Goal: Navigation & Orientation: Find specific page/section

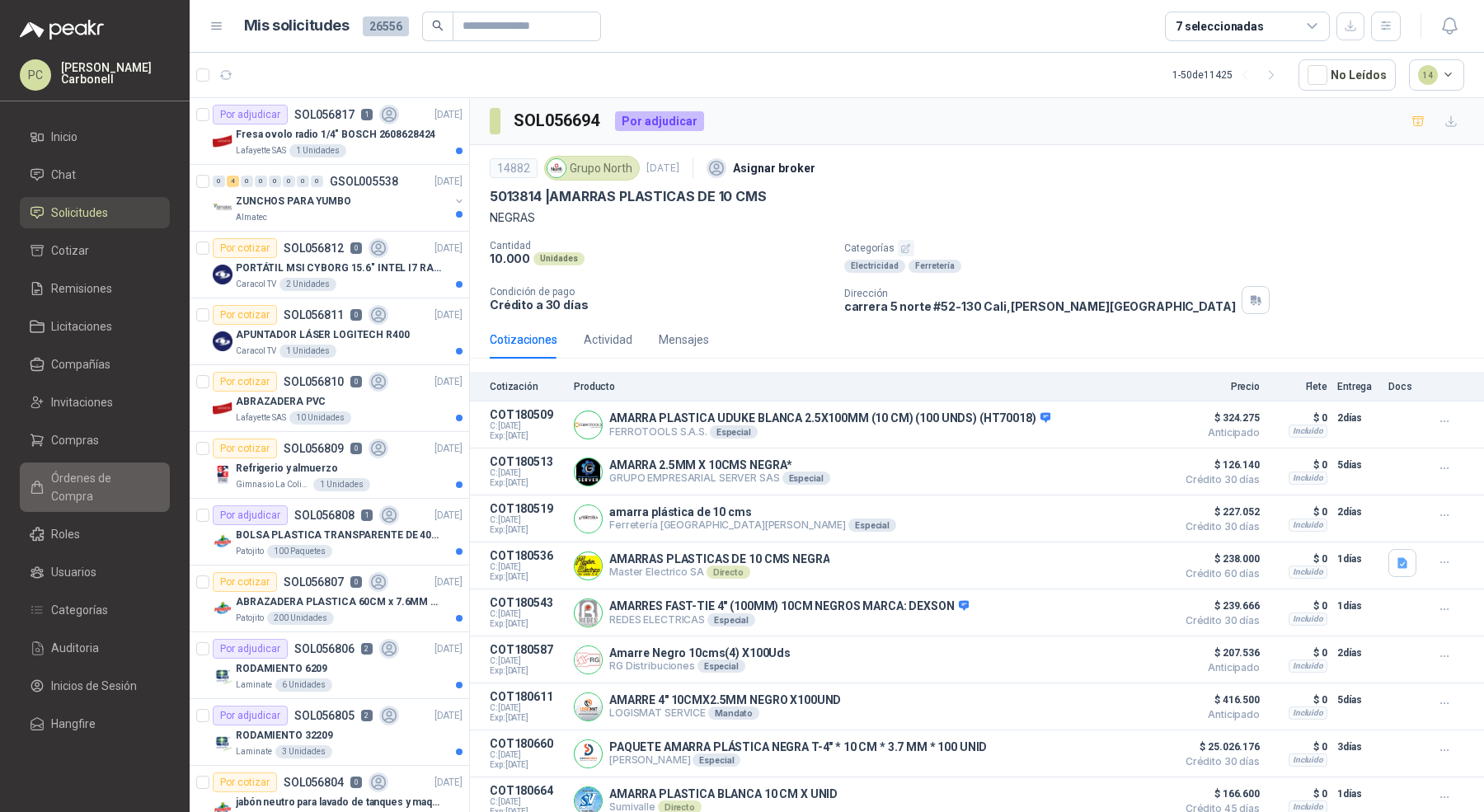
click at [100, 466] on link "Órdenes de Compra" at bounding box center [94, 487] width 150 height 50
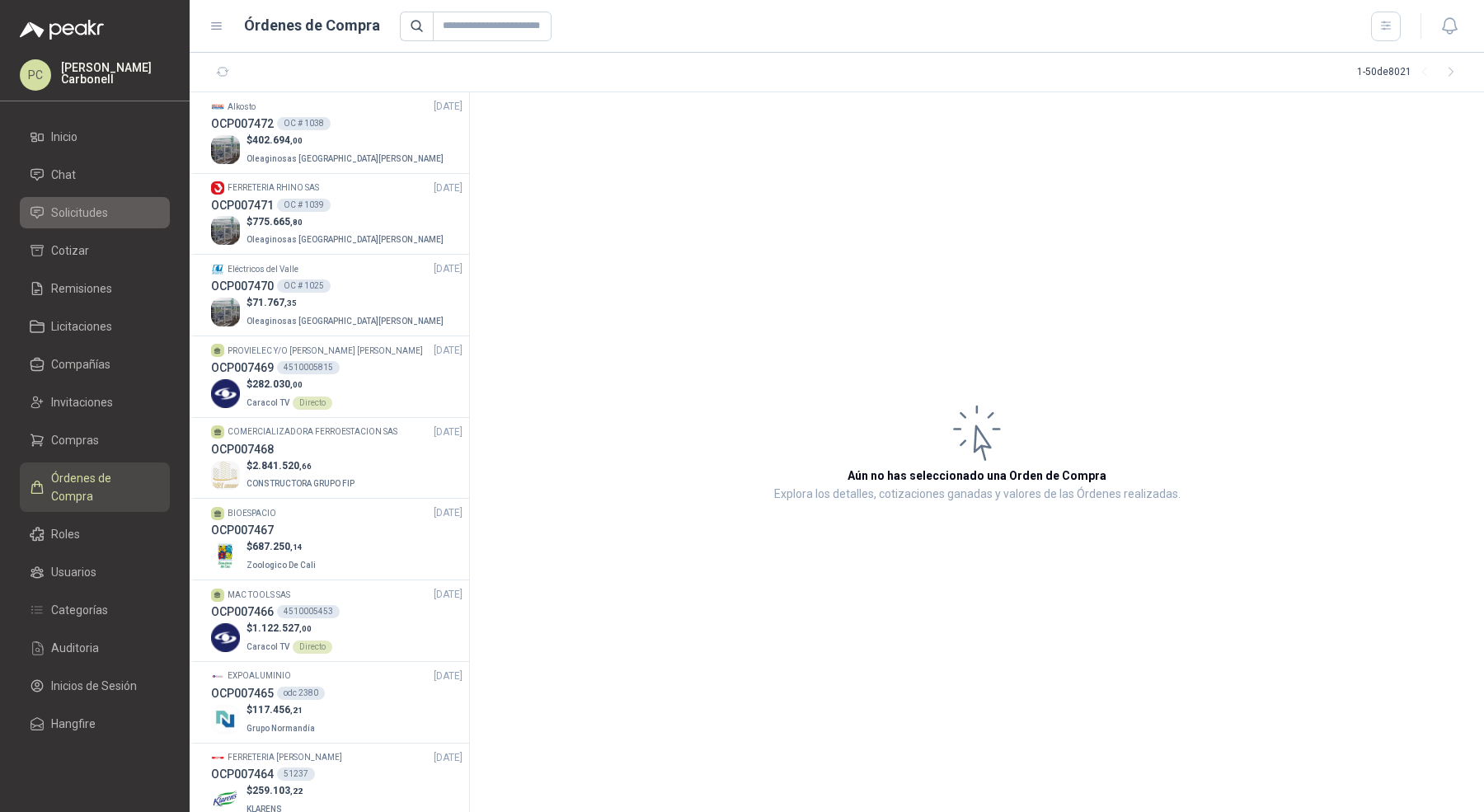
click at [89, 211] on span "Solicitudes" at bounding box center [79, 213] width 56 height 18
